Goal: Transaction & Acquisition: Purchase product/service

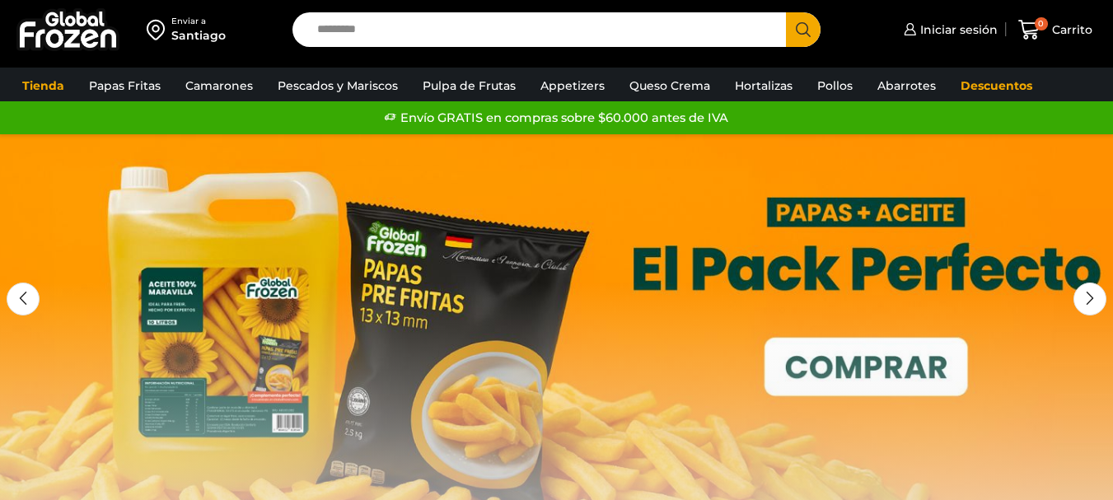
click at [356, 24] on input "Search input" at bounding box center [543, 29] width 469 height 35
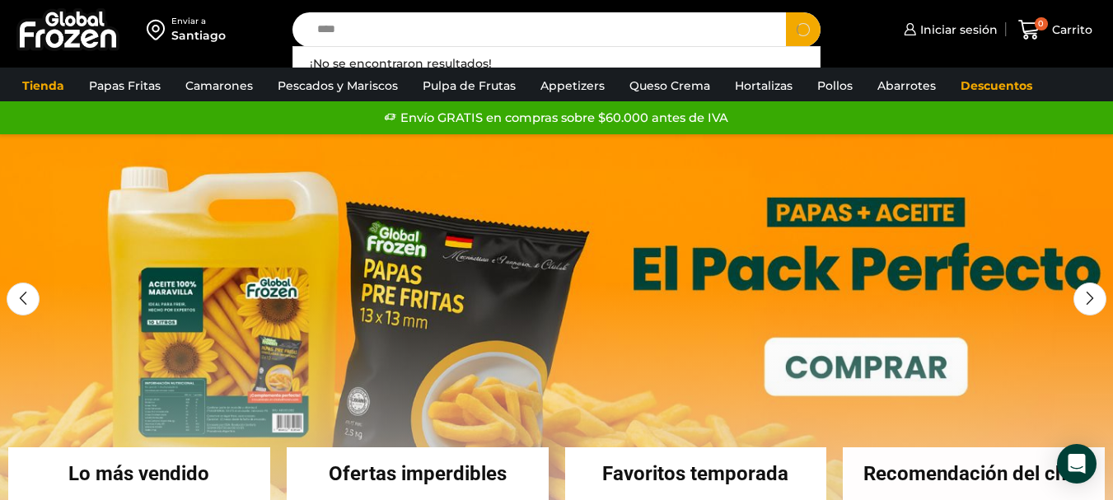
type input "****"
click at [786, 12] on button "Search" at bounding box center [803, 29] width 35 height 35
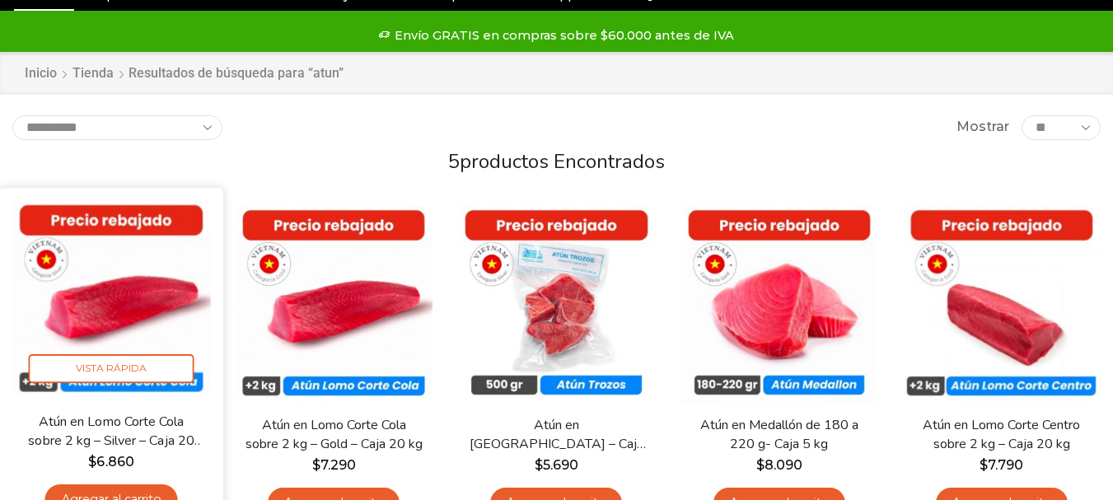
scroll to position [82, 0]
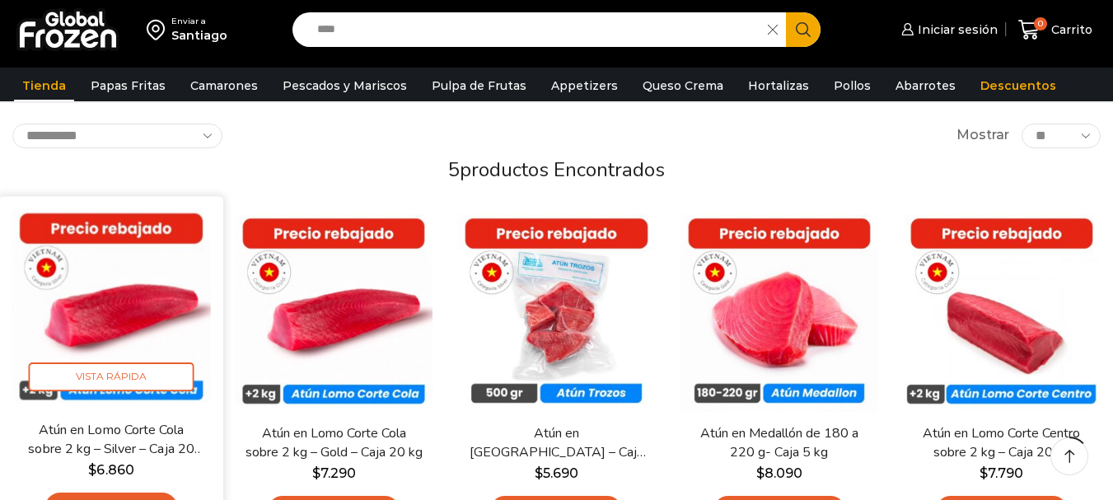
click at [160, 308] on img at bounding box center [111, 308] width 199 height 199
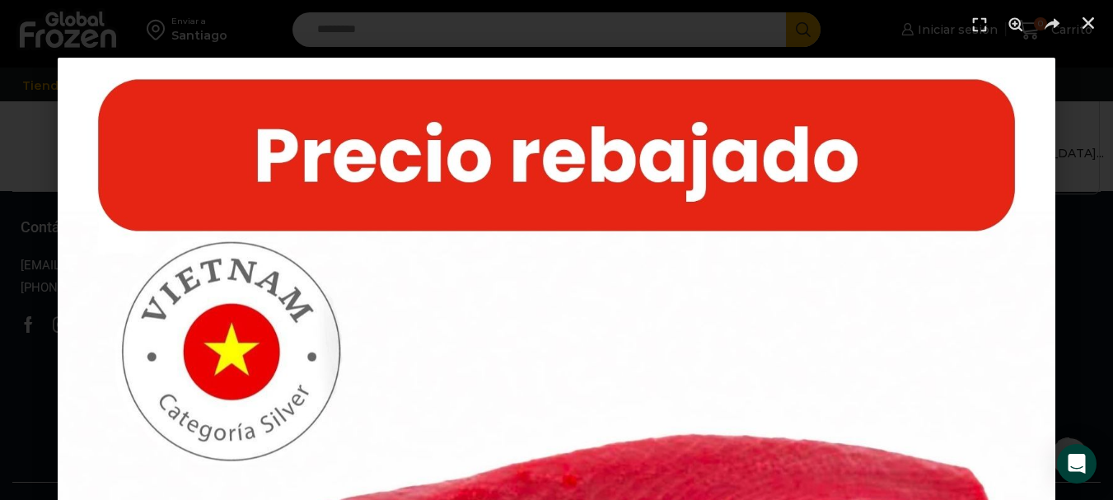
scroll to position [1236, 0]
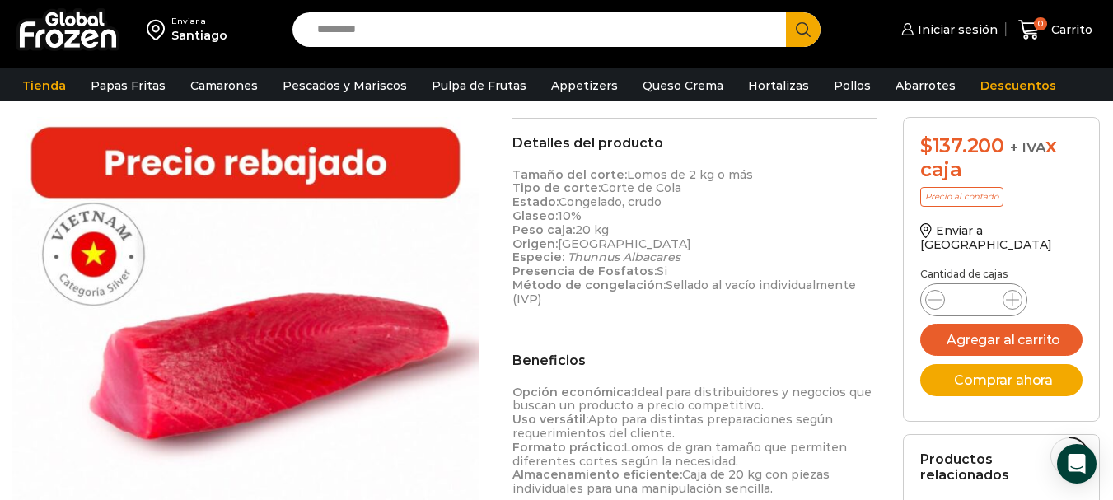
scroll to position [330, 0]
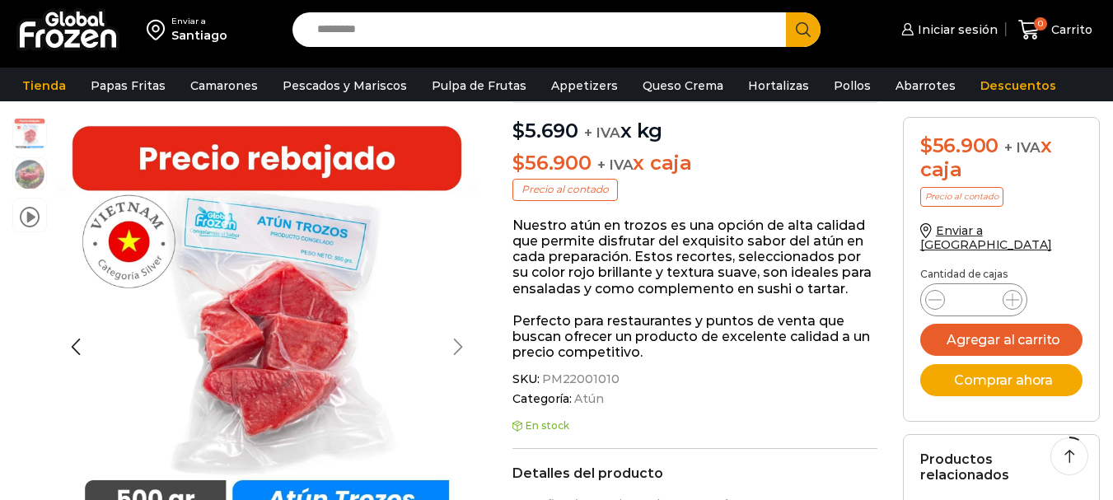
scroll to position [165, 0]
click at [459, 332] on div "Next slide" at bounding box center [458, 346] width 41 height 41
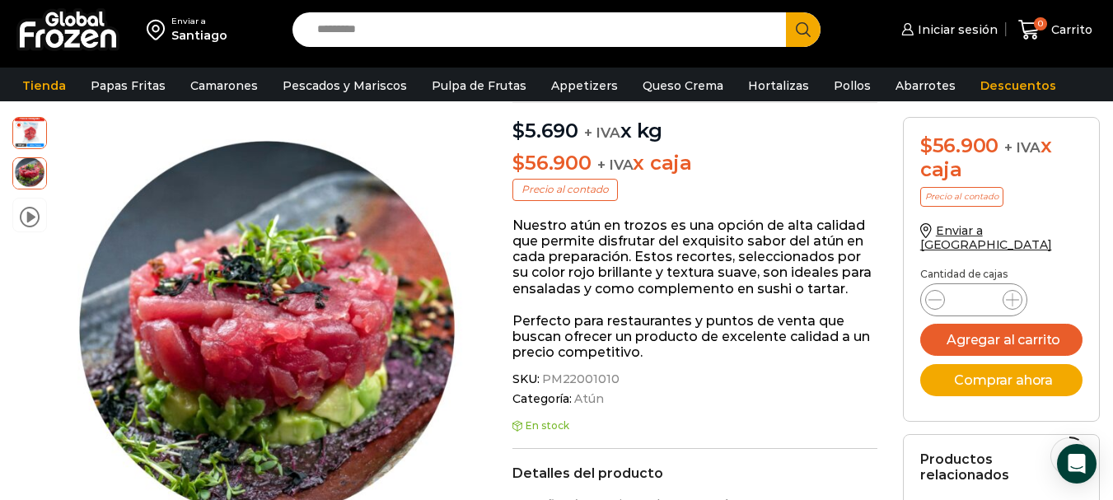
scroll to position [0, 0]
click at [78, 344] on div "Previous slide" at bounding box center [75, 346] width 41 height 41
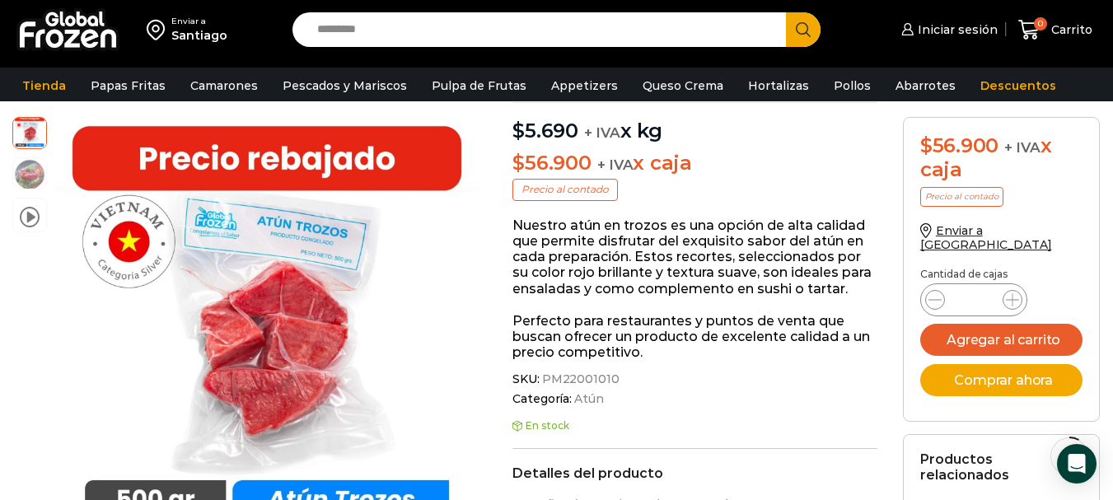
click at [204, 319] on div at bounding box center [255, 329] width 424 height 424
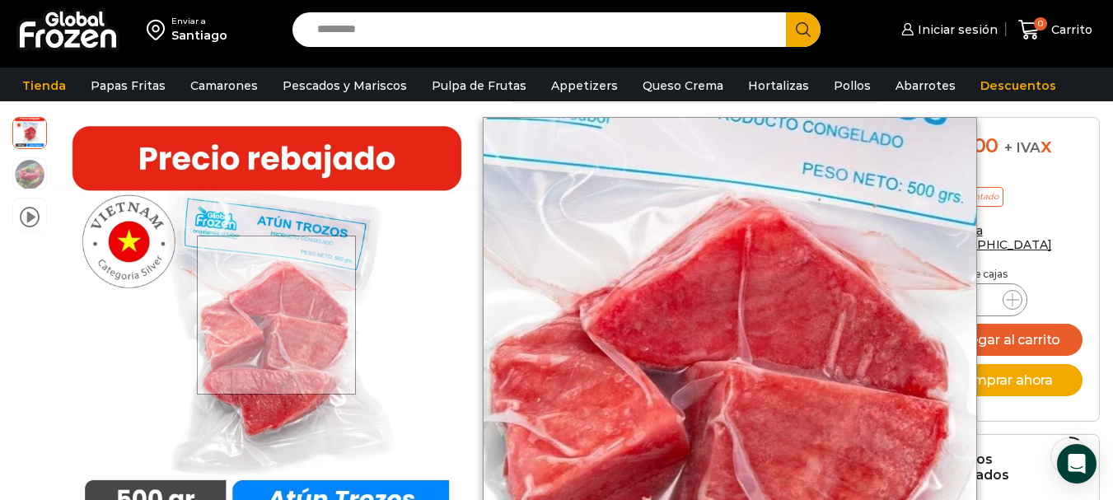
click at [279, 315] on div at bounding box center [276, 315] width 159 height 159
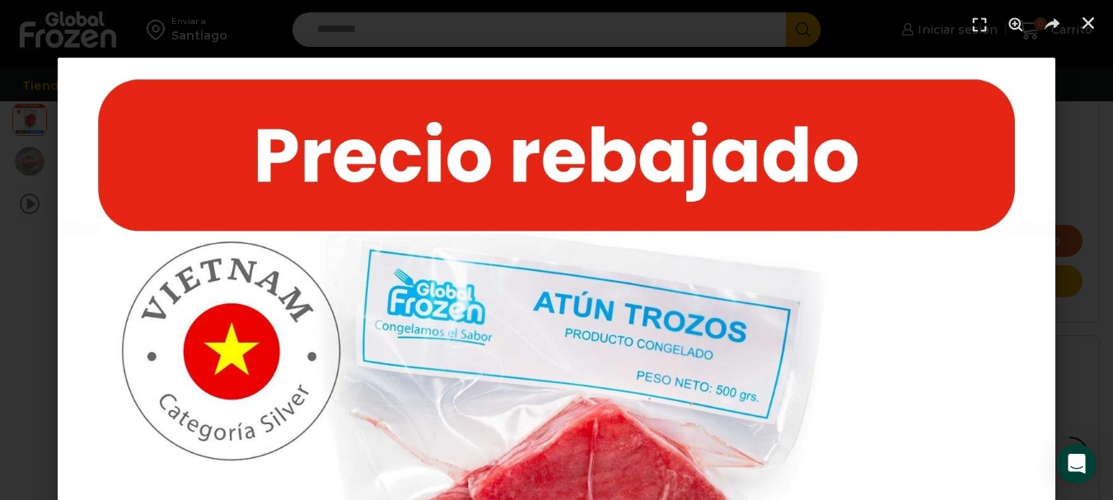
scroll to position [907, 0]
click at [1088, 28] on icon "Cerrar (Esc)" at bounding box center [1088, 23] width 16 height 16
